Goal: Transaction & Acquisition: Purchase product/service

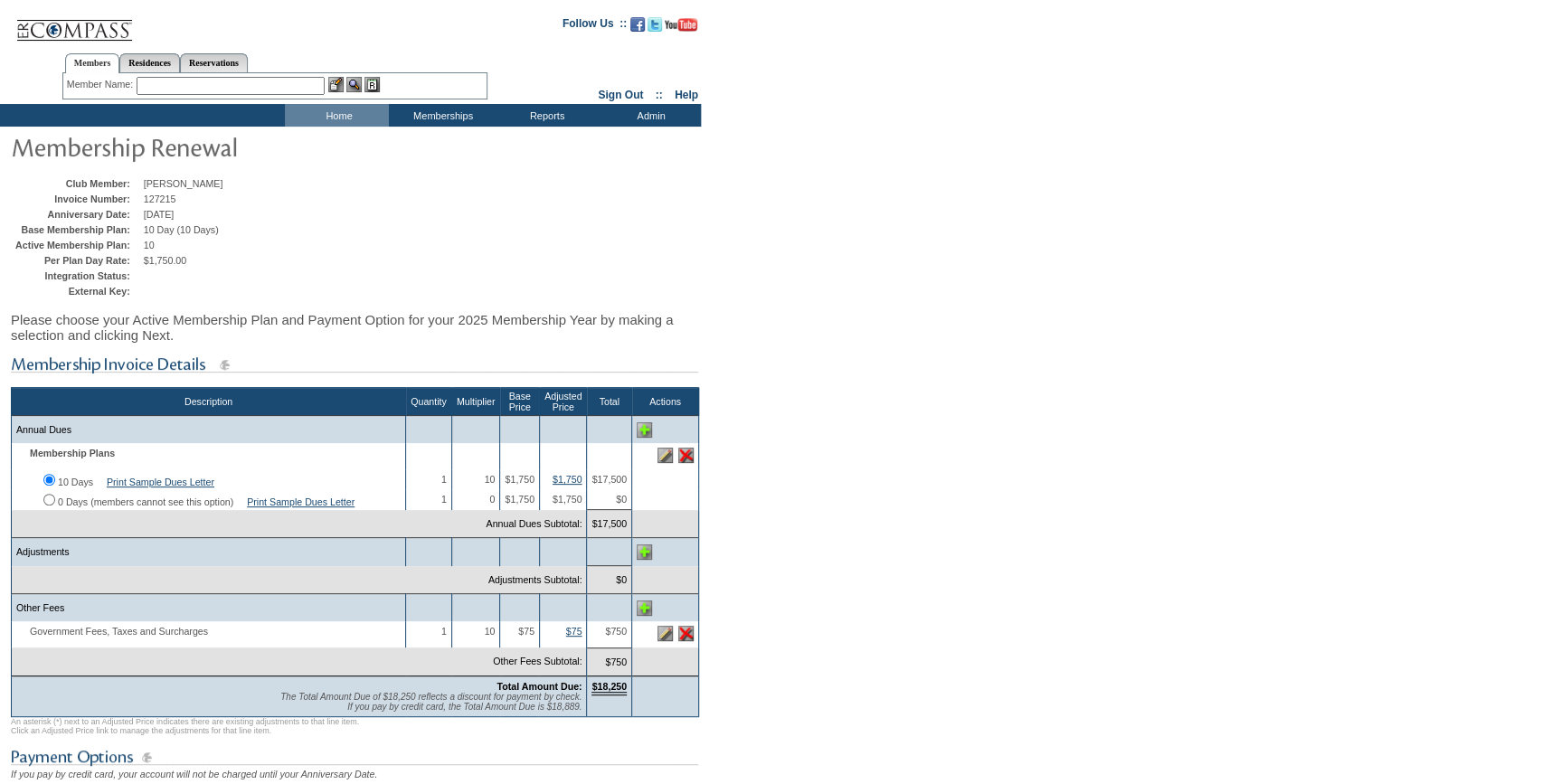
scroll to position [246, 0]
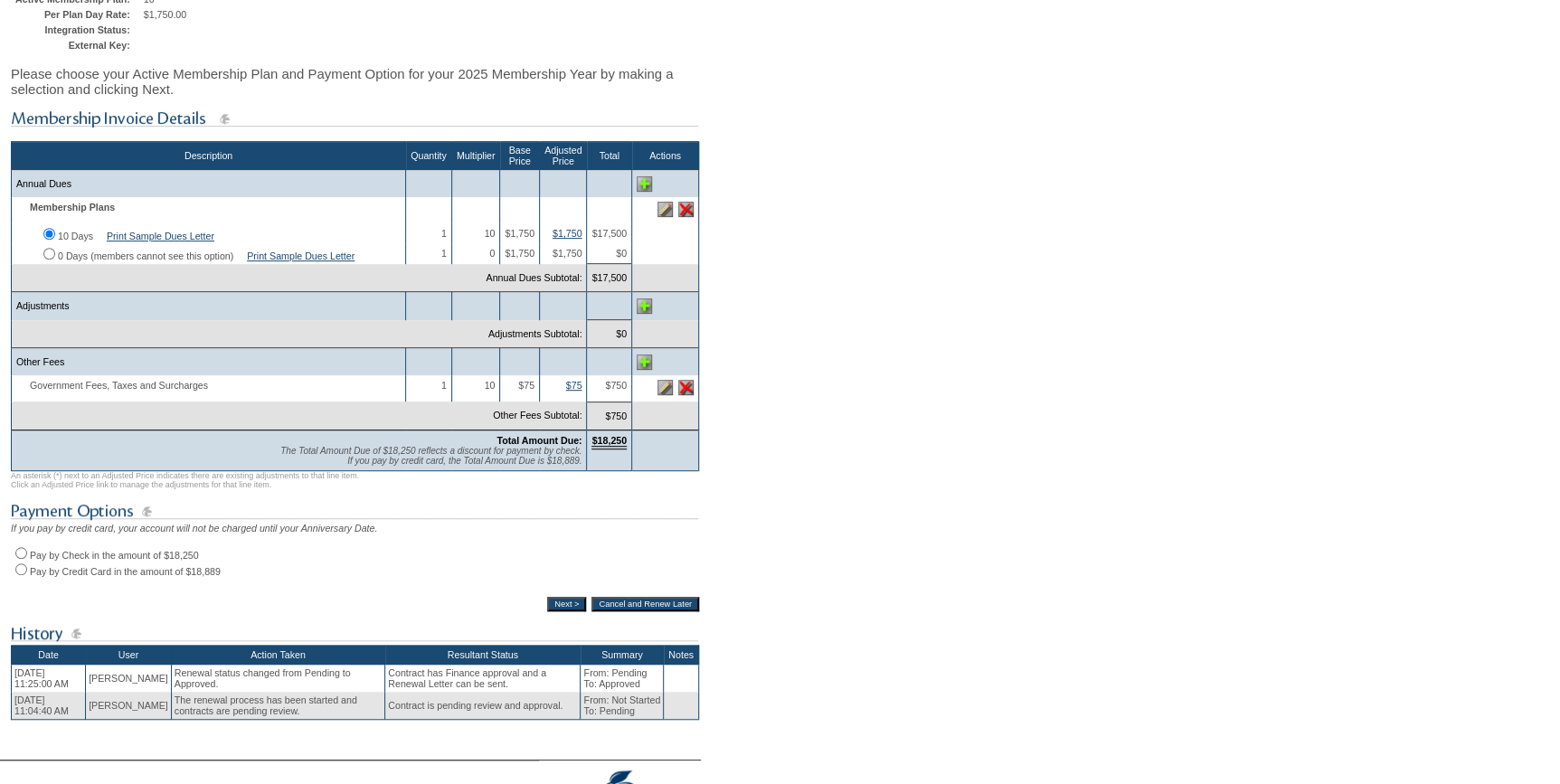
click at [19, 574] on input "Pay by Credit Card in the amount of $18,889" at bounding box center [21, 569] width 11 height 11
radio input "true"
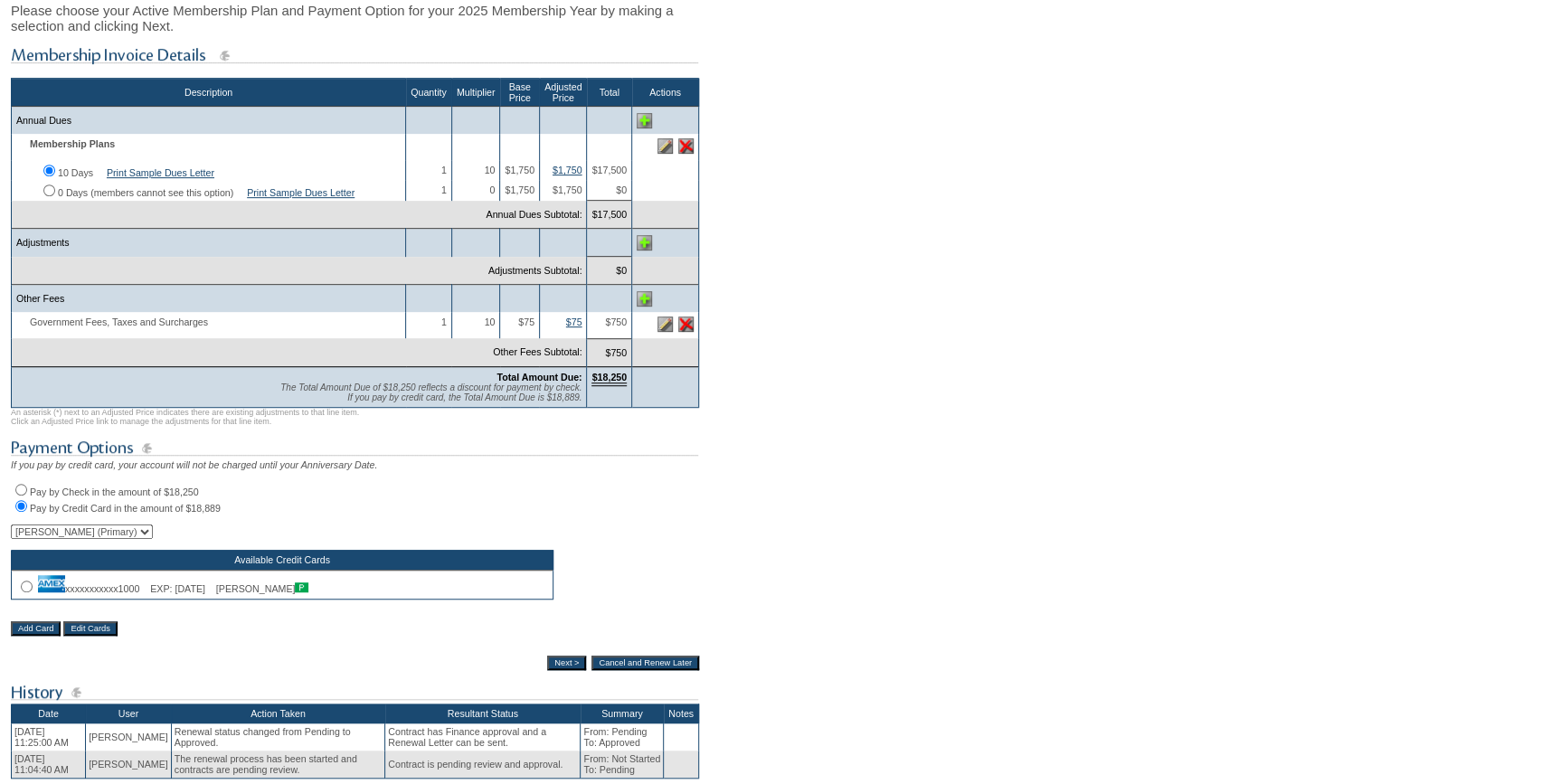
scroll to position [410, 0]
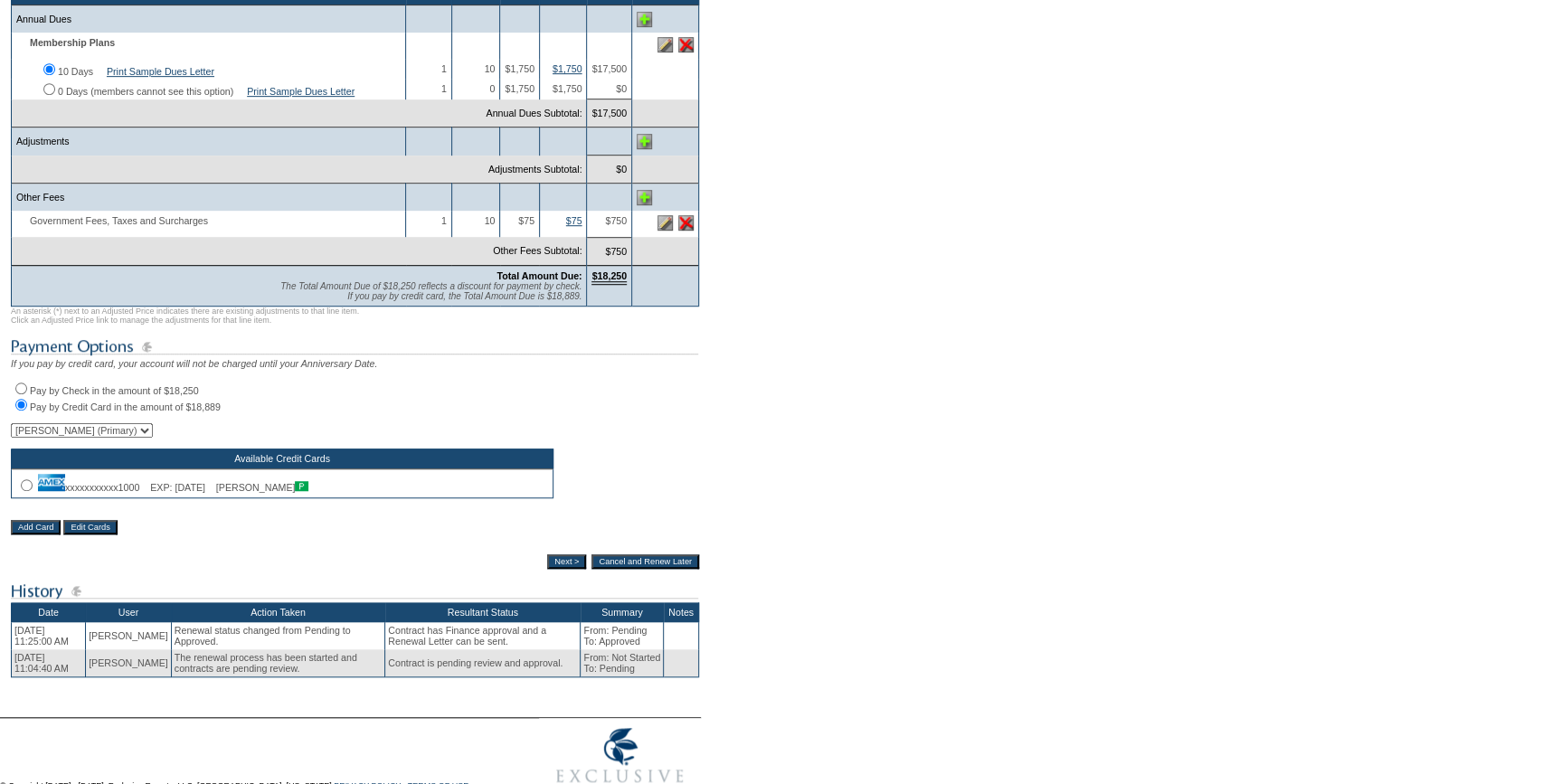
click at [23, 491] on input "radio" at bounding box center [27, 484] width 11 height 11
radio input "true"
click at [552, 569] on input "Next >" at bounding box center [566, 561] width 39 height 14
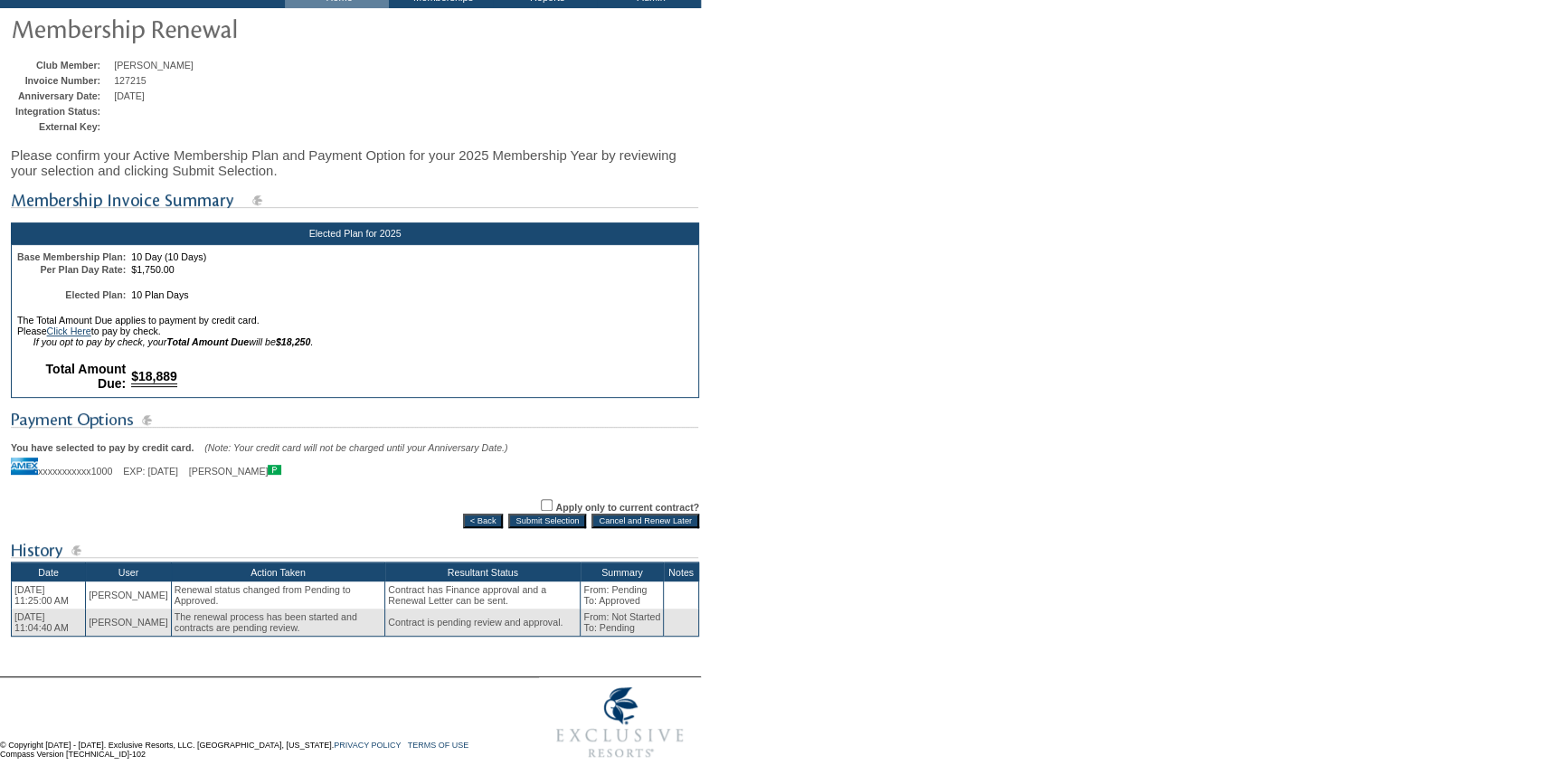
scroll to position [133, 0]
click at [551, 520] on input "Submit Selection" at bounding box center [547, 520] width 78 height 14
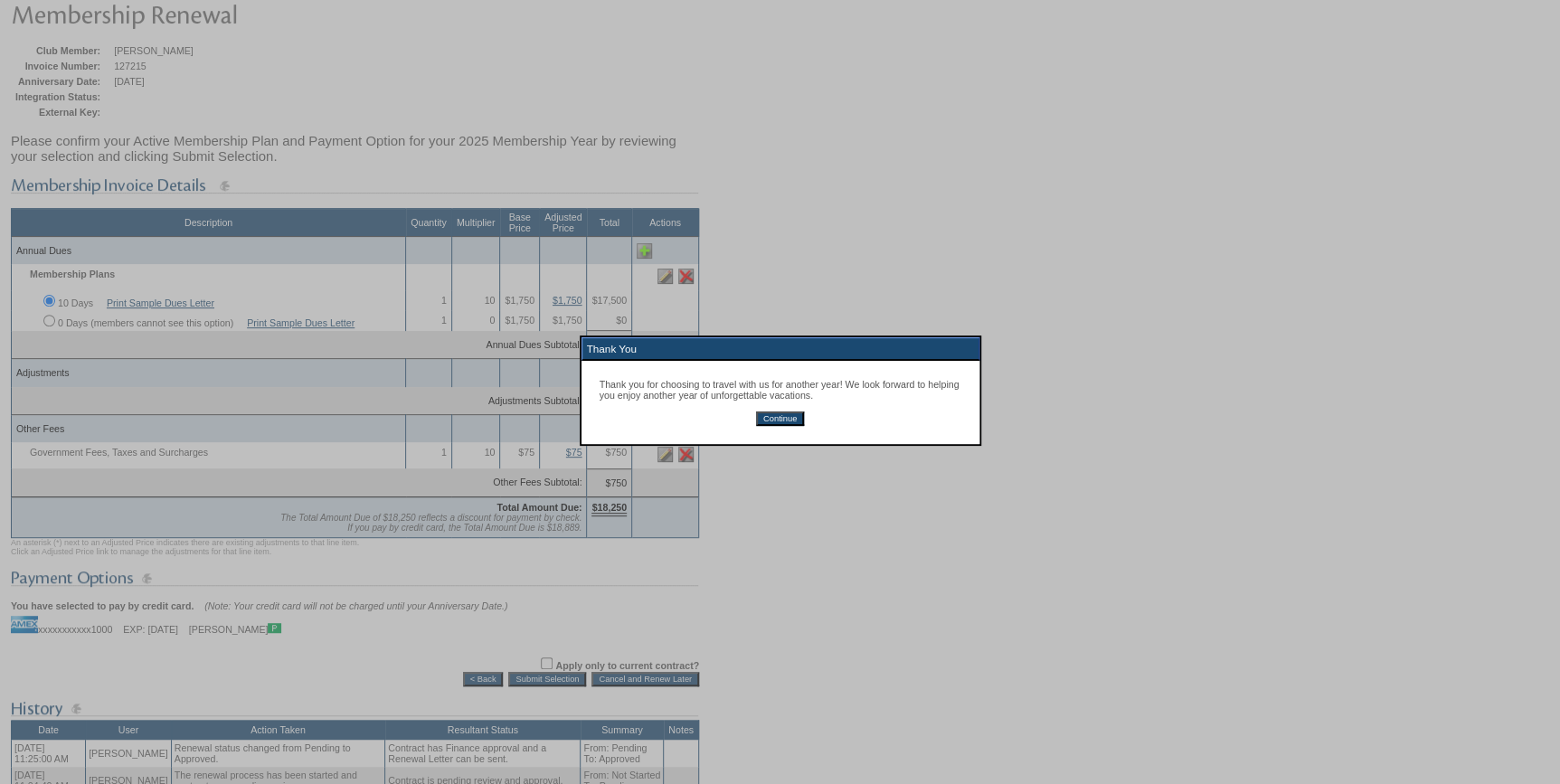
click at [770, 419] on input "Continue" at bounding box center [780, 418] width 48 height 14
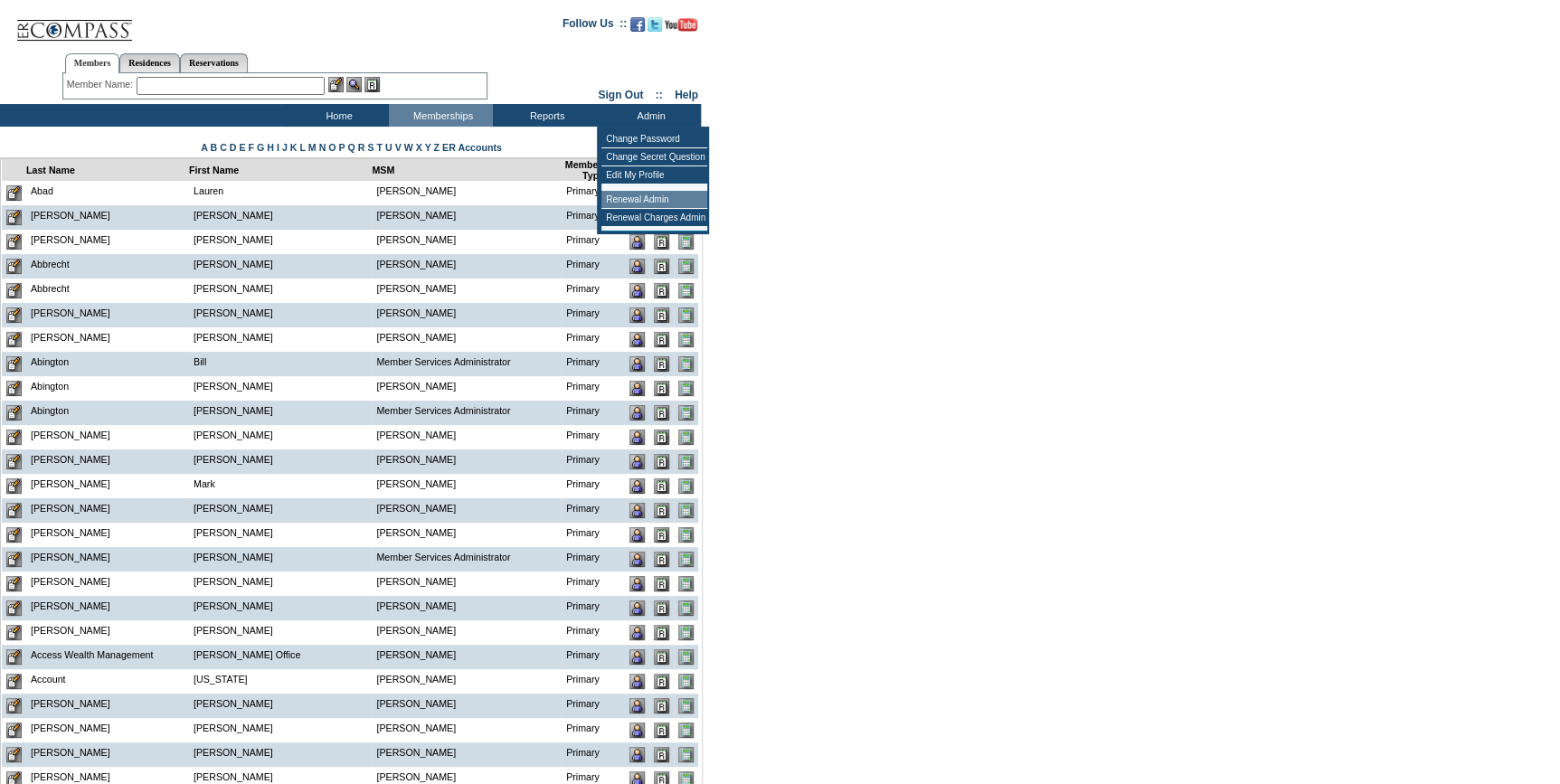
drag, startPoint x: 667, startPoint y: 204, endPoint x: 541, endPoint y: 228, distance: 128.3
click at [667, 204] on td "Renewal Admin" at bounding box center [654, 199] width 106 height 18
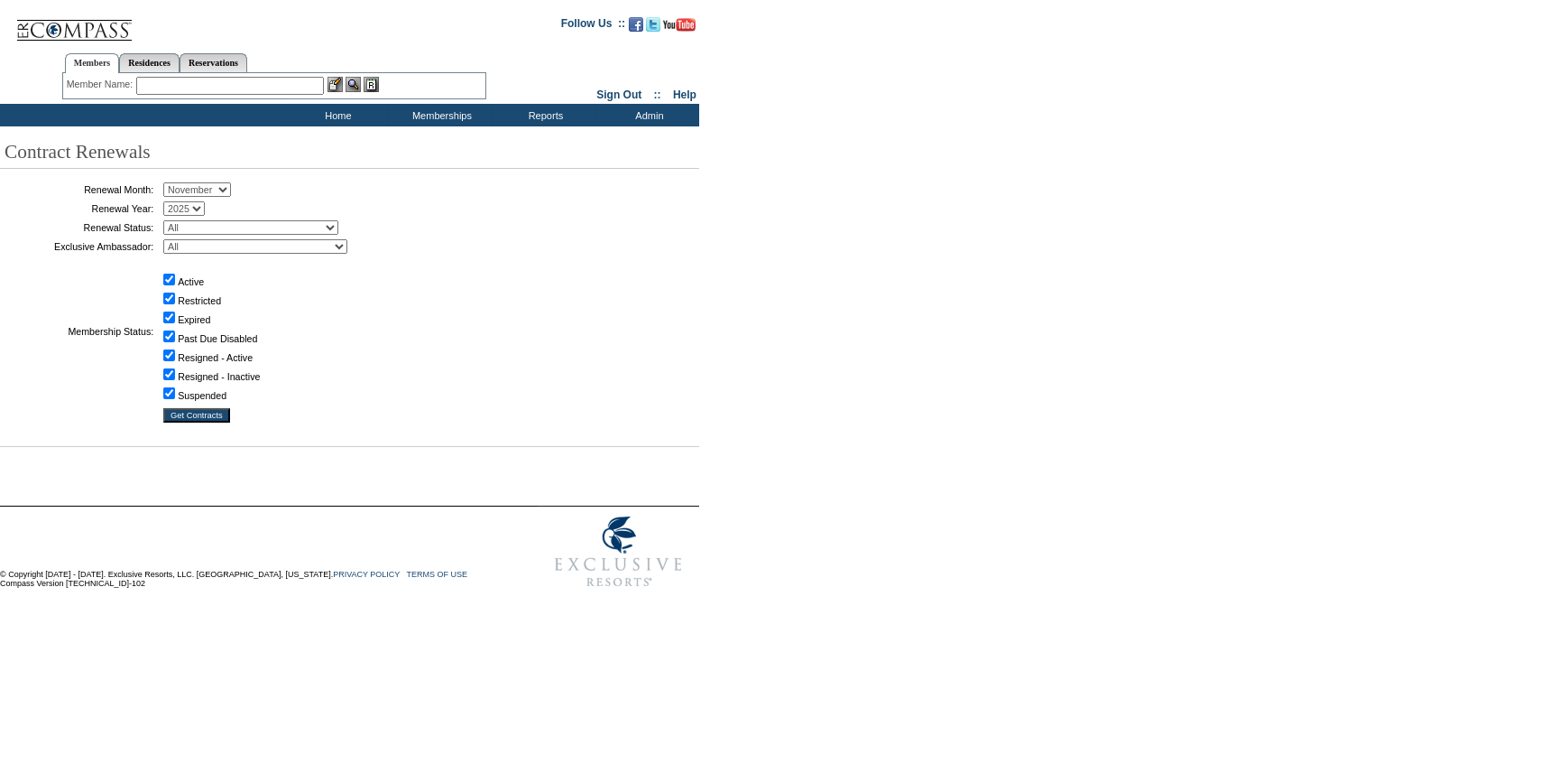
click at [198, 189] on select "January February March April May June July August September October November De…" at bounding box center [198, 189] width 68 height 14
select select "10"
click at [169, 184] on select "January February March April May June July August September October November De…" at bounding box center [198, 189] width 68 height 14
click at [235, 227] on select "All Not Started Pending Approved Election Made Election Changed No Response Man…" at bounding box center [251, 227] width 175 height 14
select select "5"
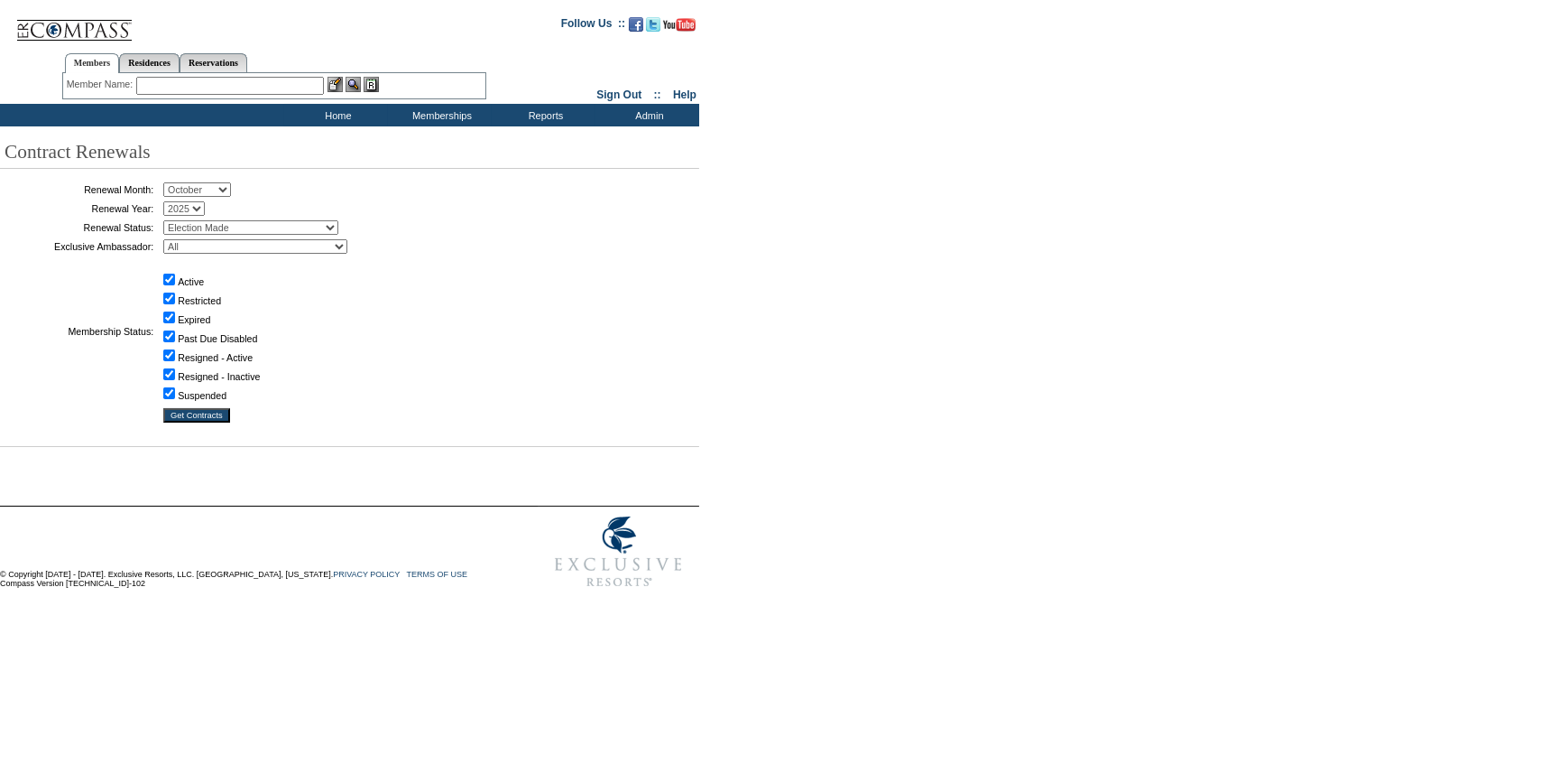
click at [169, 221] on select "All Not Started Pending Approved Election Made Election Changed No Response Man…" at bounding box center [251, 227] width 175 height 14
click at [219, 408] on input "Get Contracts" at bounding box center [197, 415] width 67 height 14
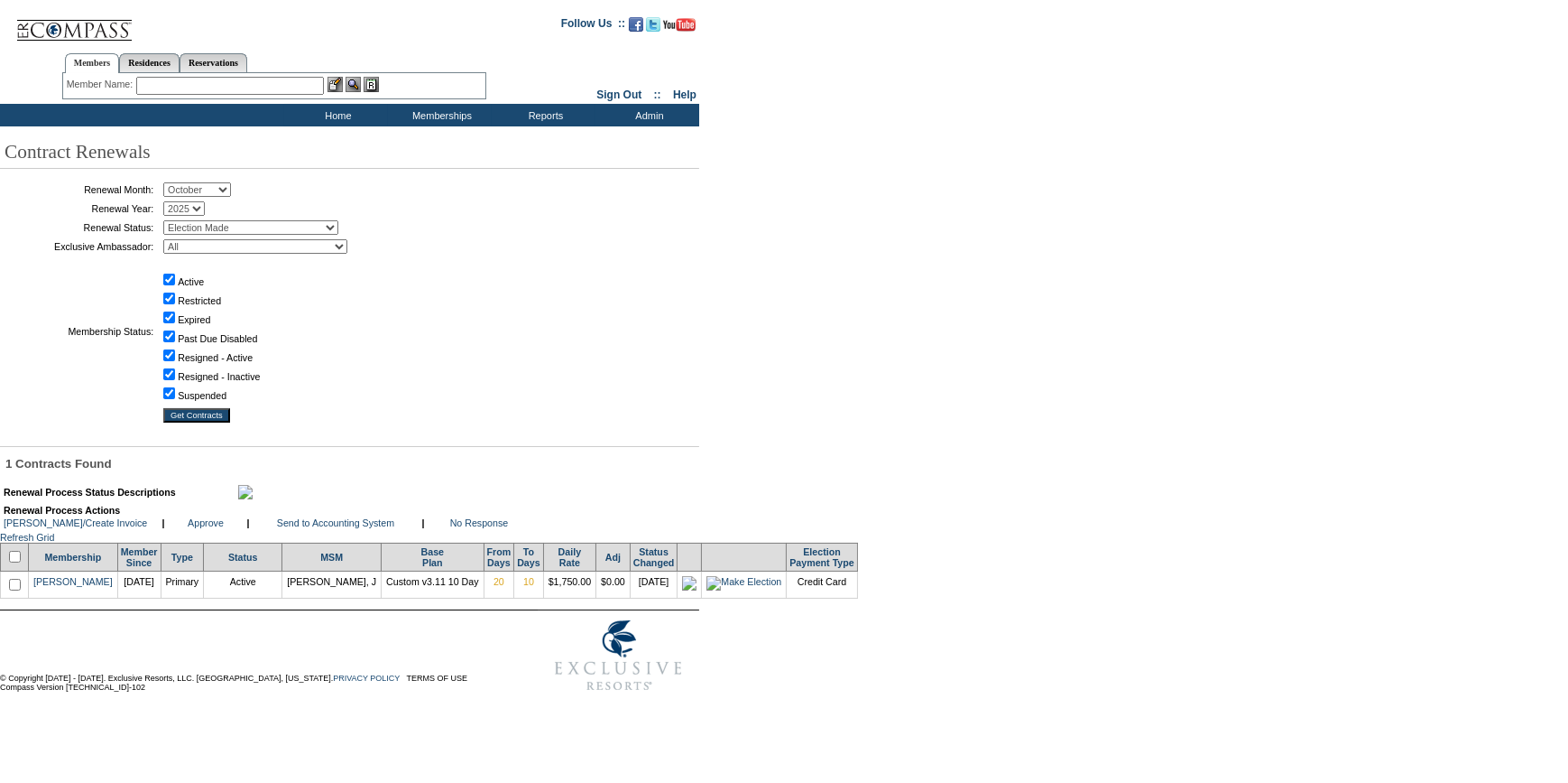
click at [12, 562] on input "checkbox" at bounding box center [15, 557] width 11 height 11
checkbox input "true"
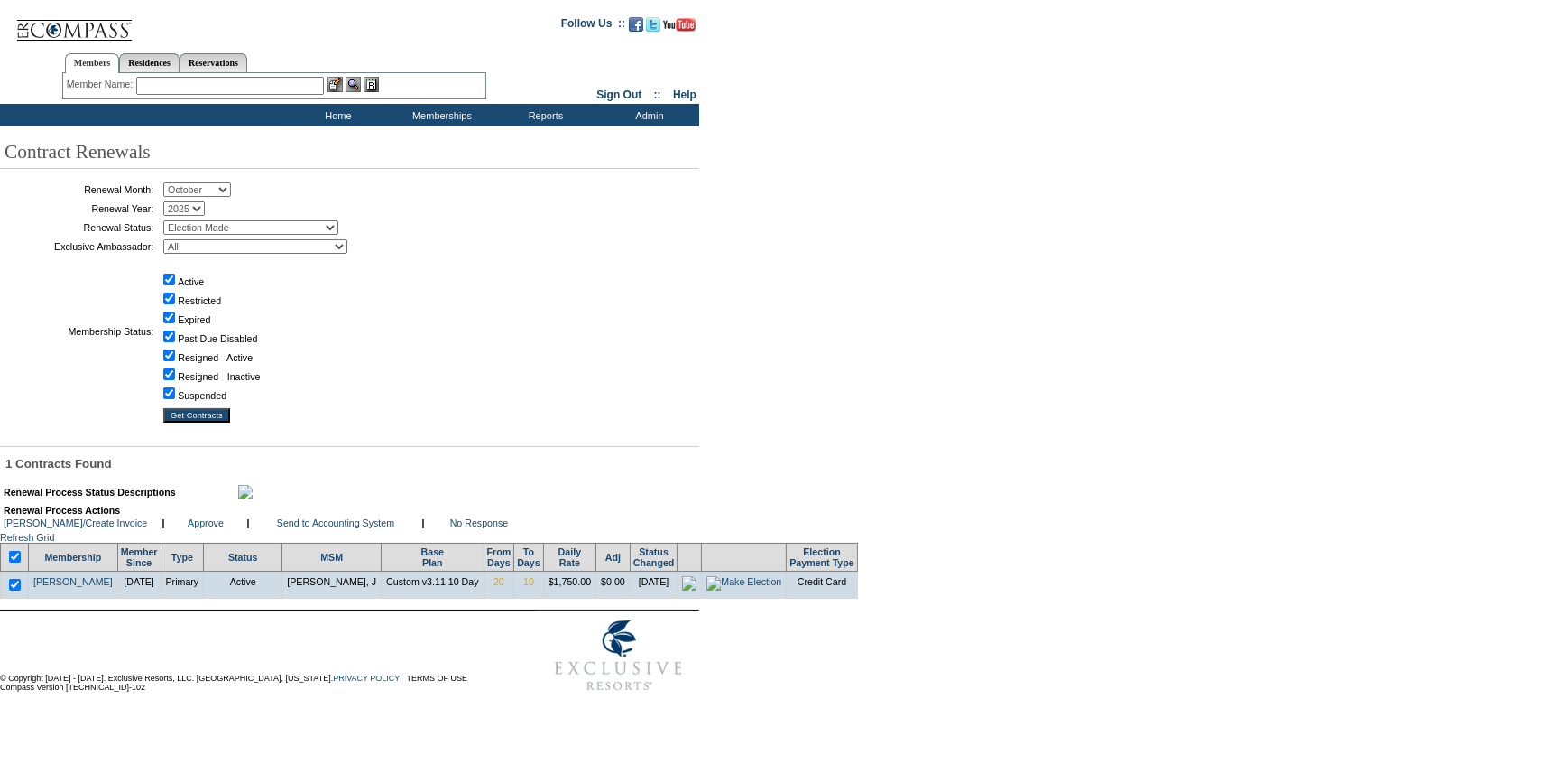
click at [332, 515] on td at bounding box center [336, 509] width 163 height 10
click at [331, 528] on link "Send to Accounting System" at bounding box center [336, 522] width 117 height 10
